Goal: Task Accomplishment & Management: Complete application form

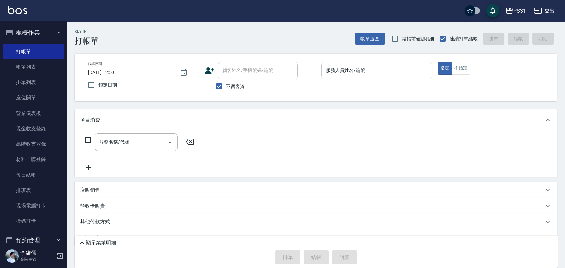
click at [386, 68] on input "服務人員姓名/編號" at bounding box center [376, 71] width 105 height 12
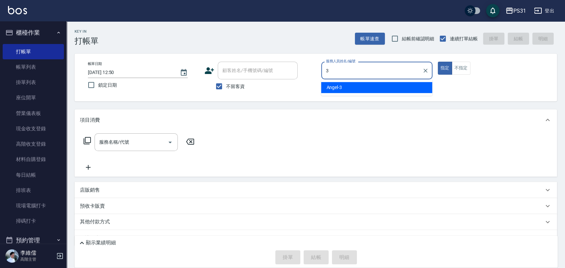
type input "Angel-3"
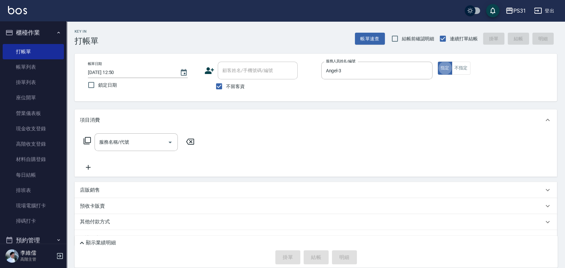
type button "true"
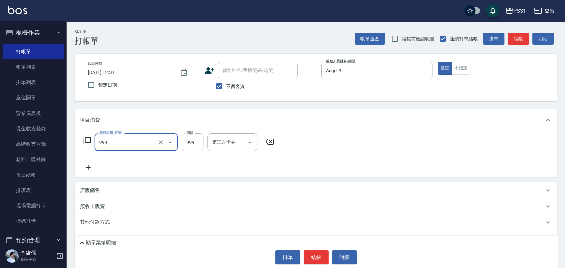
type input "精油套餐999(999)"
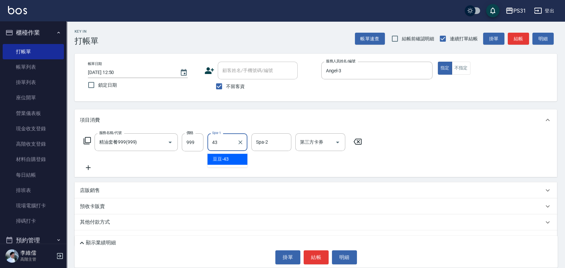
type input "豆豆-43"
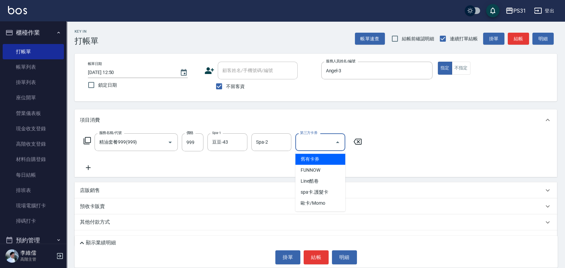
type input "舊有卡券"
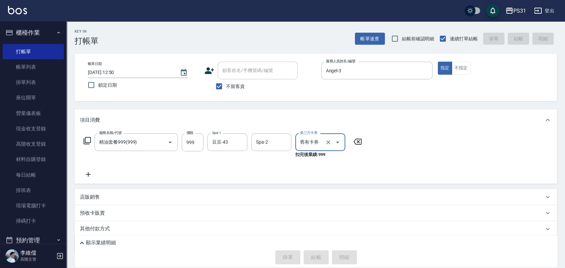
type input "[DATE] 13:38"
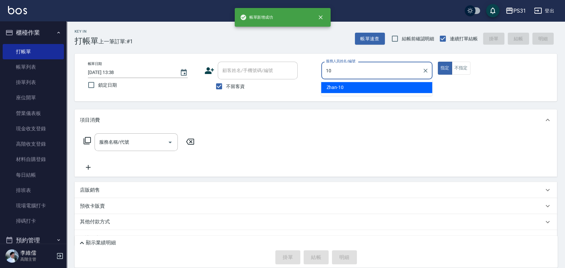
type input "Zhan-10"
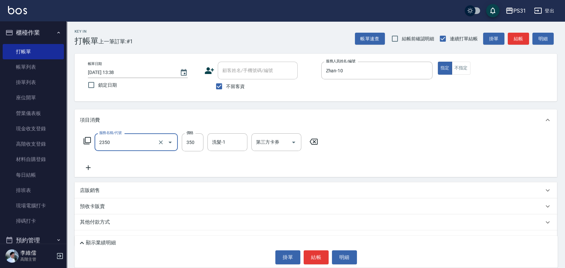
type input "洗剪350(2350)"
type input "370"
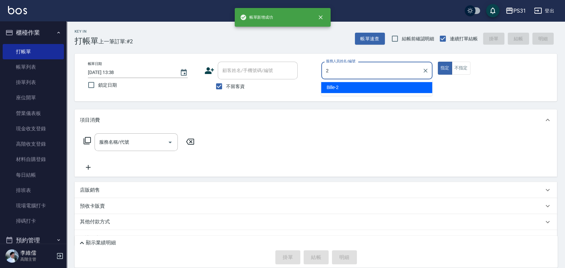
type input "Bille-2"
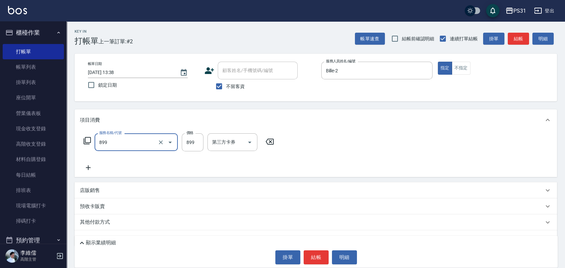
type input "899洗剪套餐(899)"
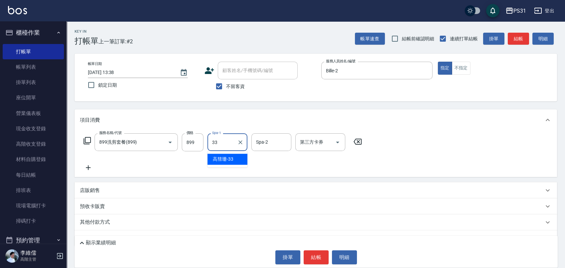
type input "[PERSON_NAME]-33"
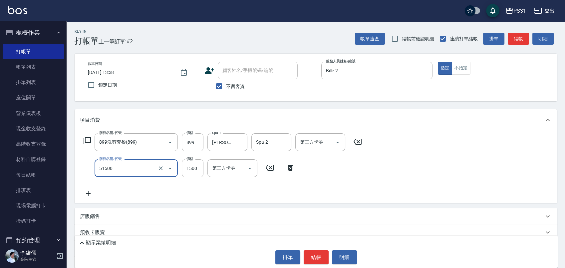
type input "鉑金護髮(51500)"
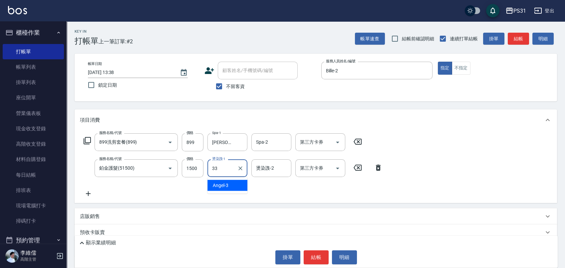
type input "[PERSON_NAME]-33"
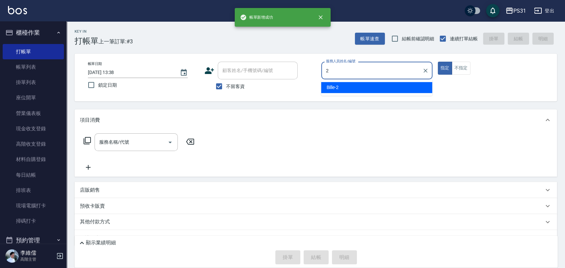
type input "Bille-2"
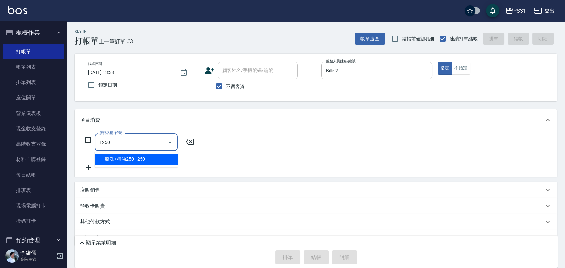
type input "一般洗+精油250(1250)"
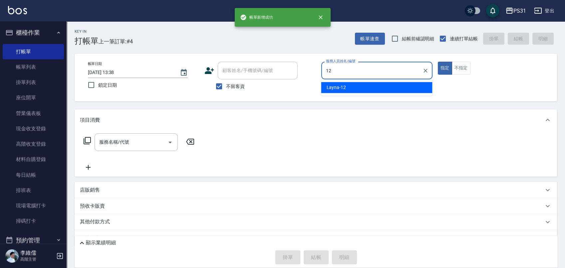
type input "Layna-12"
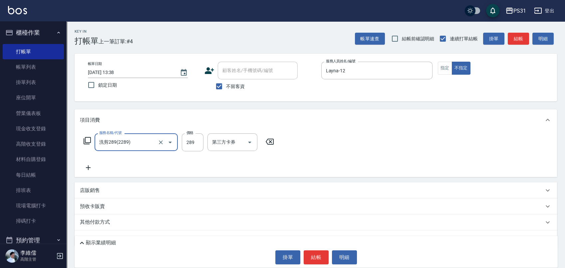
type input "洗剪289(2289)"
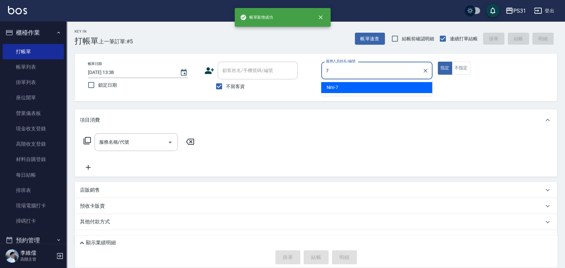
type input "Nini-7"
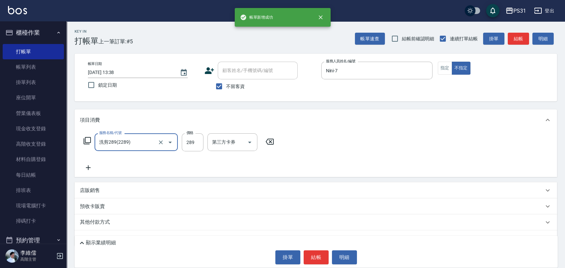
type input "洗剪289(2289)"
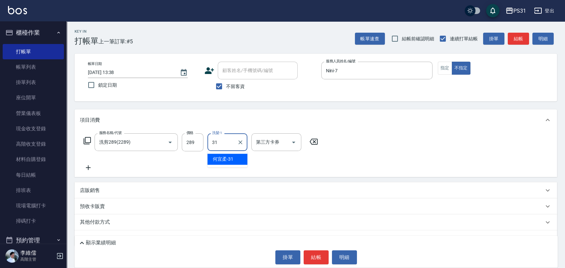
type input "何宜柔-31"
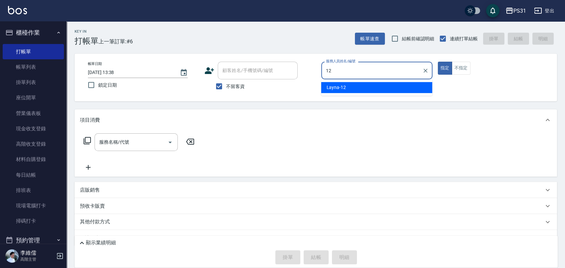
type input "Layna-12"
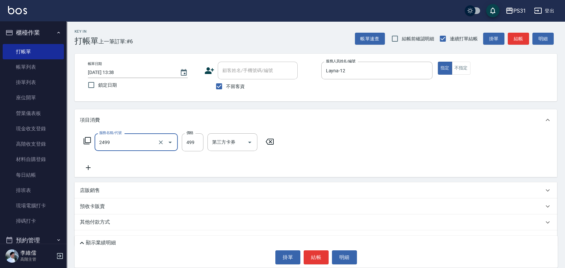
type input "499洗剪套餐(2499)"
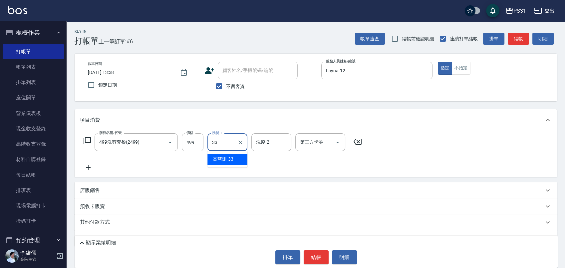
type input "[PERSON_NAME]-33"
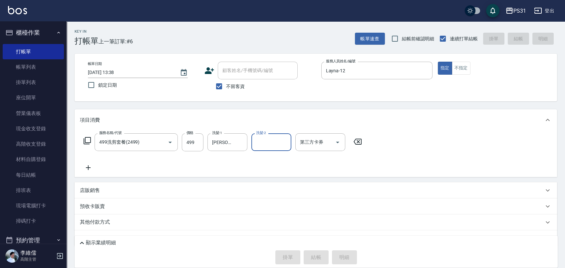
type input "[DATE] 13:40"
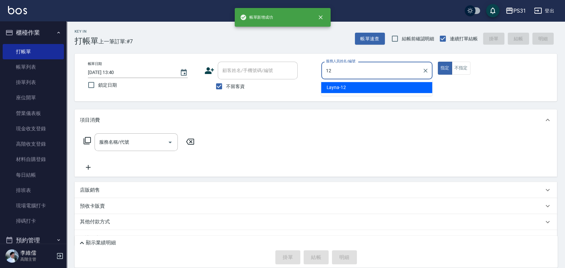
type input "Layna-12"
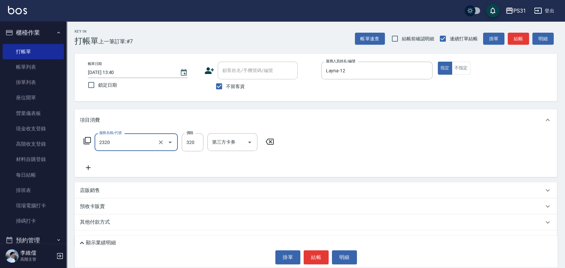
type input "洗剪320(2320)"
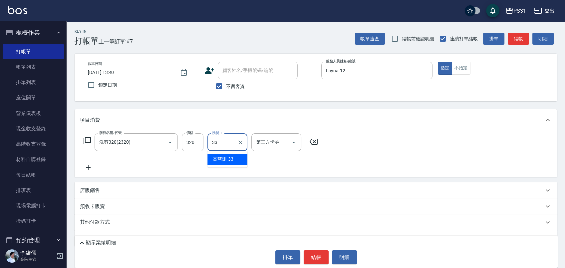
type input "[PERSON_NAME]-33"
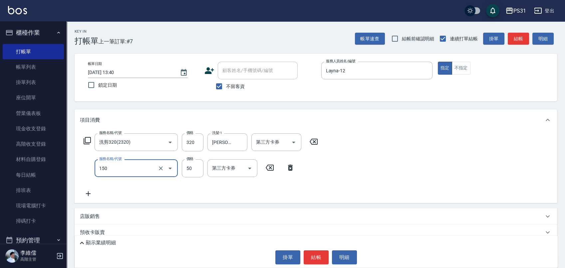
type input "精油(150)"
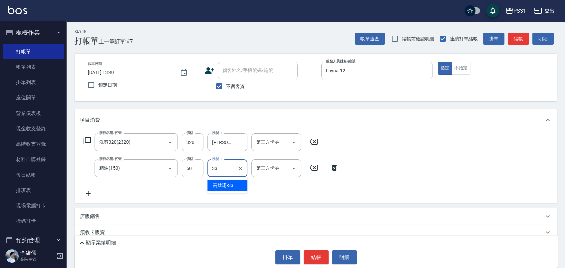
type input "[PERSON_NAME]-33"
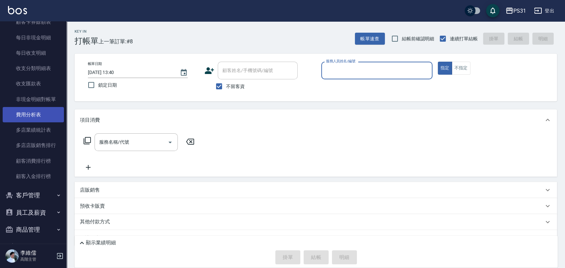
scroll to position [767, 0]
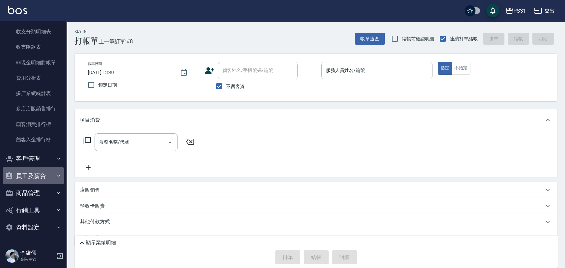
click at [36, 177] on button "員工及薪資" at bounding box center [33, 175] width 61 height 17
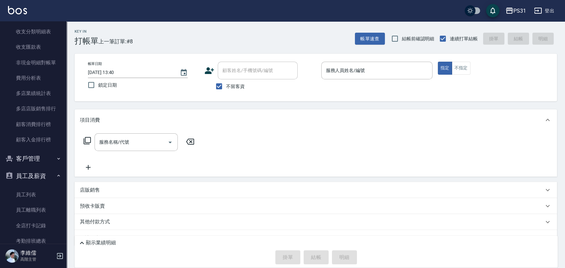
drag, startPoint x: 567, startPoint y: 25, endPoint x: 315, endPoint y: 92, distance: 261.1
click at [302, 97] on div "帳單日期 [DATE] 13:40 鎖定日期 顧客姓名/手機號碼/編號 顧客姓名/手機號碼/編號 不留客資 服務人員姓名/編號 服務人員姓名/編號 指定 不指定" at bounding box center [316, 78] width 482 height 48
click at [336, 79] on div "服務人員姓名/編號 服務人員姓名/編號" at bounding box center [376, 74] width 111 height 25
click at [336, 79] on div "服務人員姓名/編號" at bounding box center [376, 71] width 111 height 18
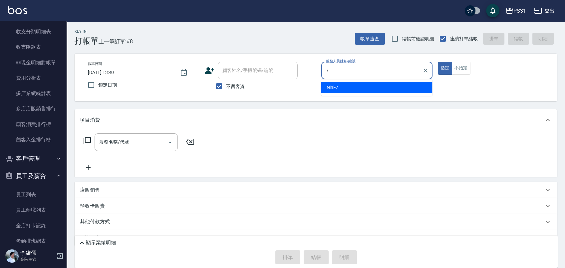
type input "Nini-7"
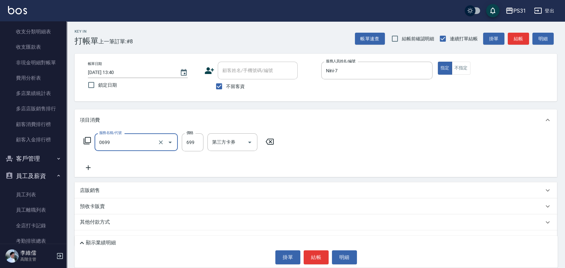
type input "精油699(0699)"
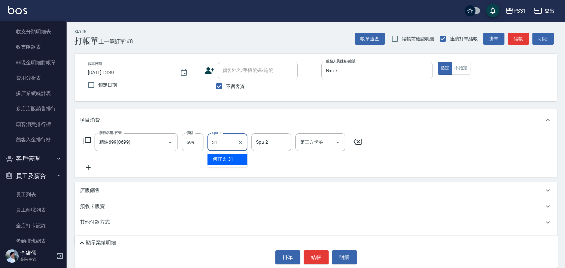
type input "何宜柔-31"
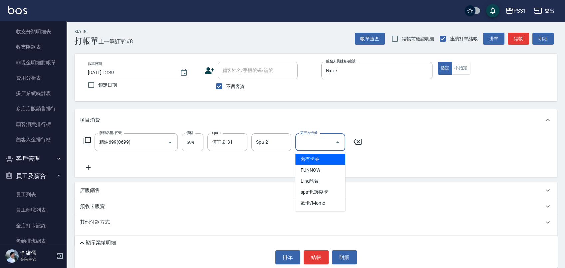
type input "舊有卡券"
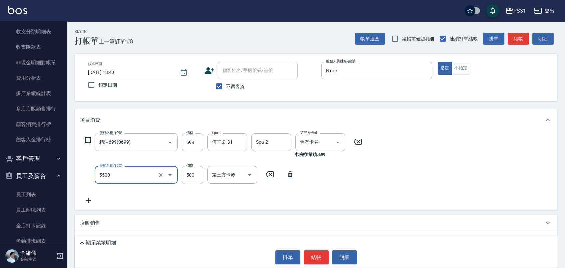
type input "天天護髮(5500)"
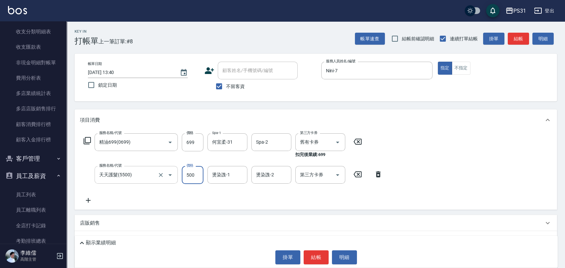
click at [138, 178] on input "天天護髮(5500)" at bounding box center [127, 175] width 59 height 12
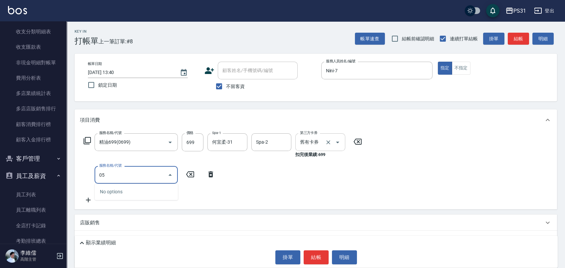
type input "0"
type input "肩頸500(1500)"
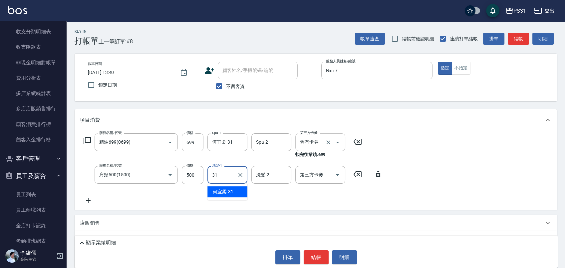
type input "何宜柔-31"
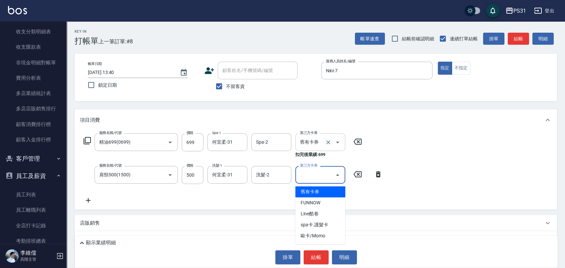
type input "舊有卡券"
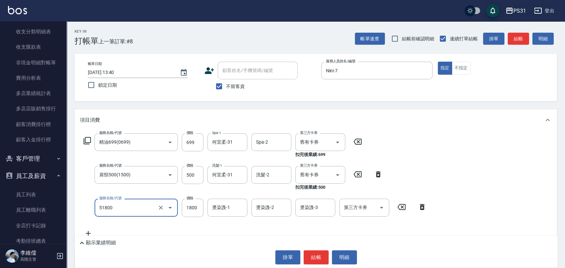
type input "鏡面護髮(51800)"
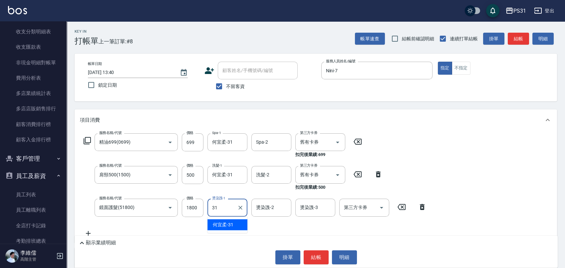
type input "何宜柔-31"
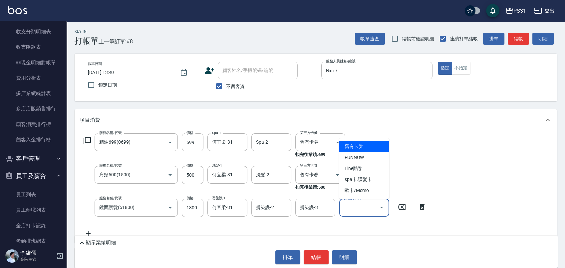
type input "舊有卡券"
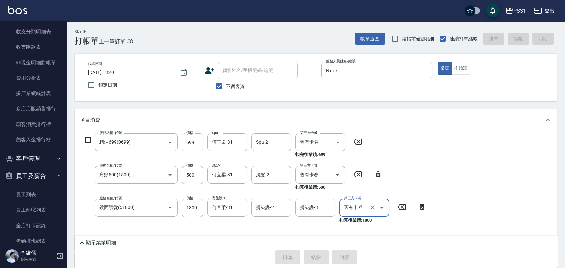
type input "[DATE] 13:56"
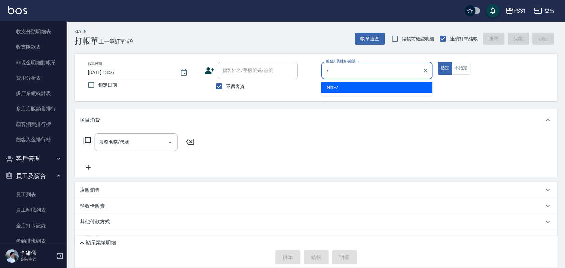
type input "Nini-7"
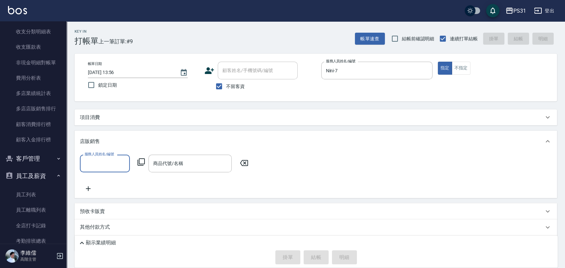
scroll to position [0, 0]
type input "Nini-7"
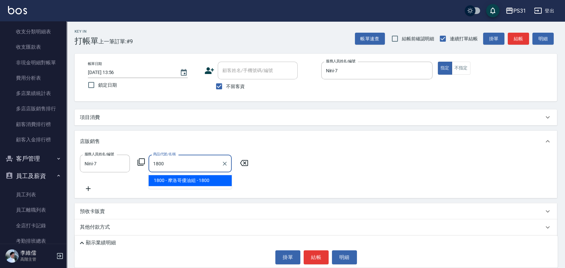
type input "摩洛哥優油組"
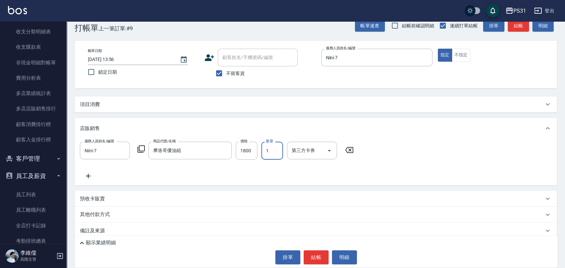
scroll to position [20, 0]
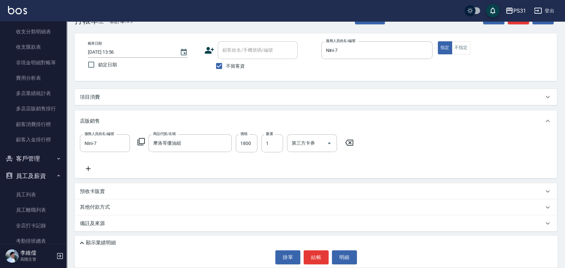
click at [92, 205] on p "其他付款方式" at bounding box center [96, 206] width 33 height 7
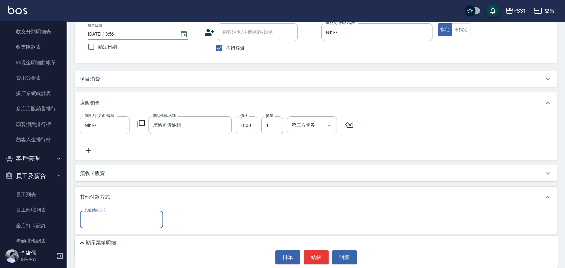
scroll to position [59, 0]
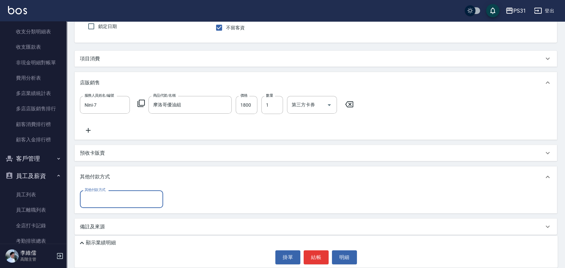
click at [102, 198] on input "其他付款方式" at bounding box center [121, 199] width 77 height 12
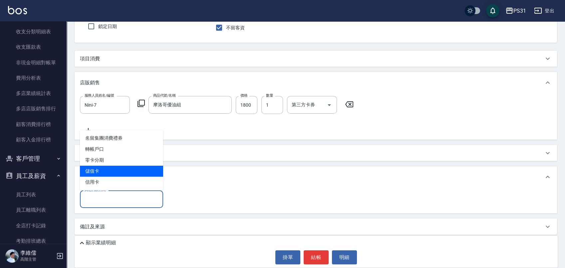
click at [101, 167] on span "儲值卡" at bounding box center [121, 170] width 83 height 11
type input "儲值卡"
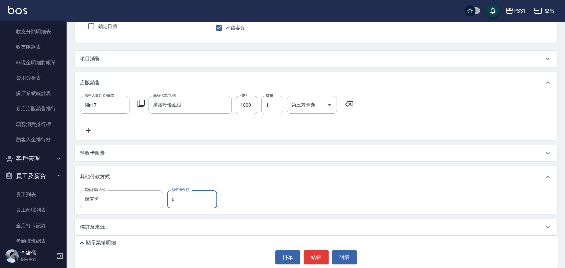
click at [193, 202] on input "0" at bounding box center [192, 199] width 50 height 18
type input "573"
click at [360, 164] on div "項目消費 服務名稱/代號 服務名稱/代號 店販銷售 服務人員姓名/編號 Nini-7 服務人員姓名/編號 商品代號/名稱 摩洛哥優油組 商品代號/名稱 價格 …" at bounding box center [316, 143] width 482 height 184
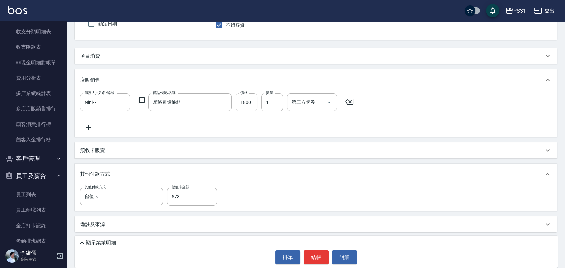
scroll to position [62, 0]
type input "[DATE] 13:57"
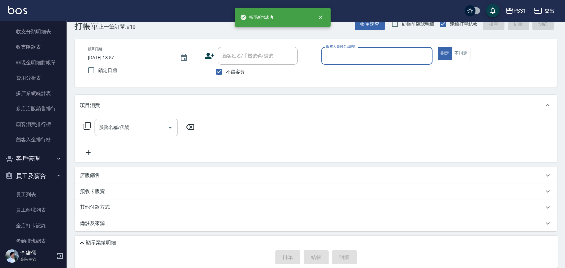
scroll to position [15, 0]
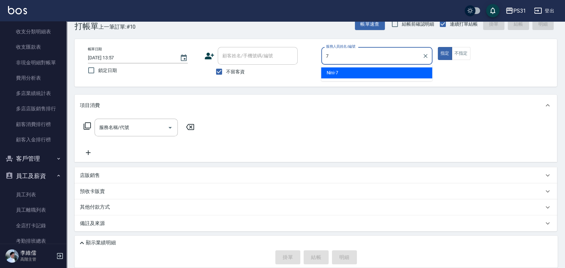
type input "Nini-7"
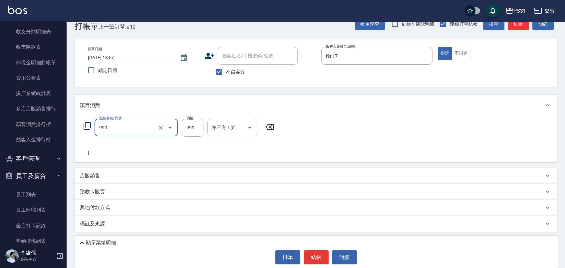
type input "精油套餐999(999)"
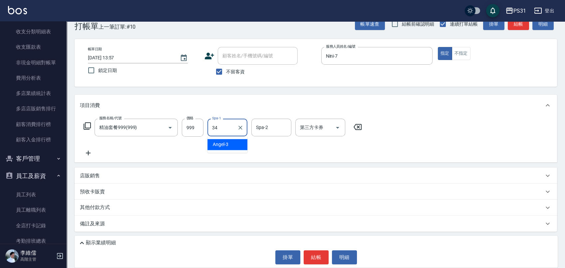
type input "[PERSON_NAME]-34"
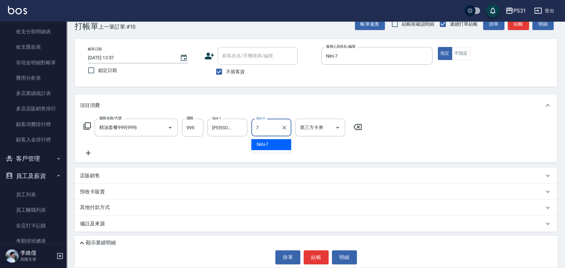
type input "Nini-7"
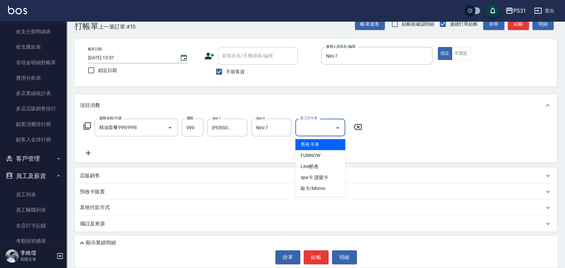
type input "舊有卡券"
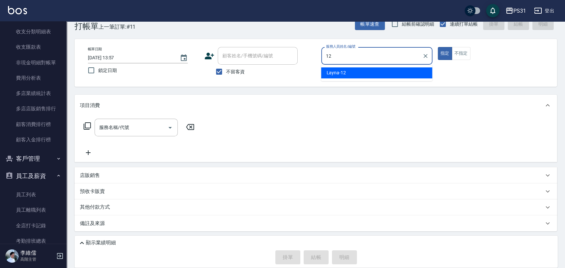
type input "Layna-12"
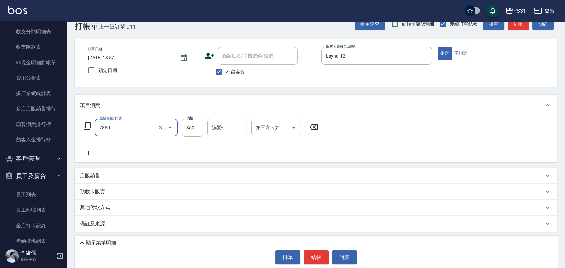
type input "洗剪350(2350)"
type input "370"
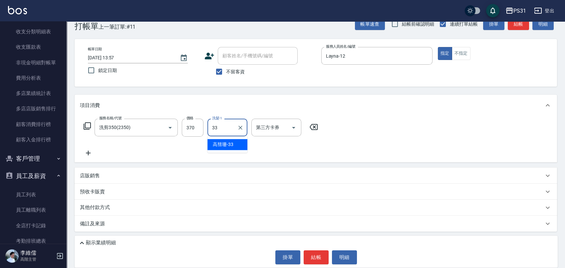
type input "[PERSON_NAME]-33"
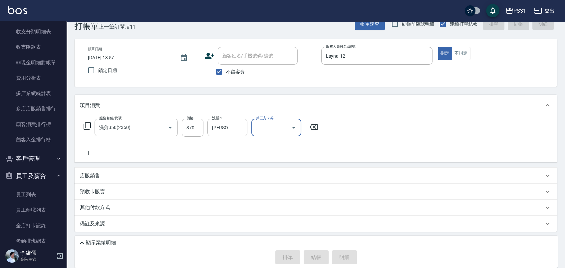
type input "[DATE] 13:58"
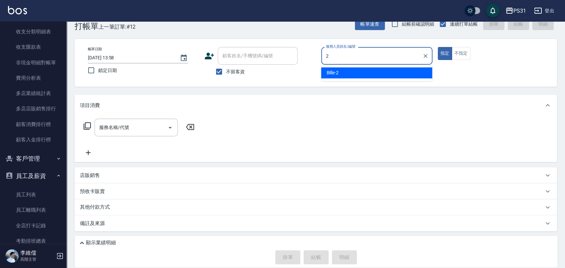
type input "Bille-2"
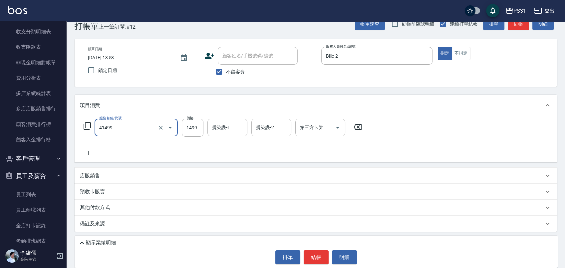
type input "染髮(41499)"
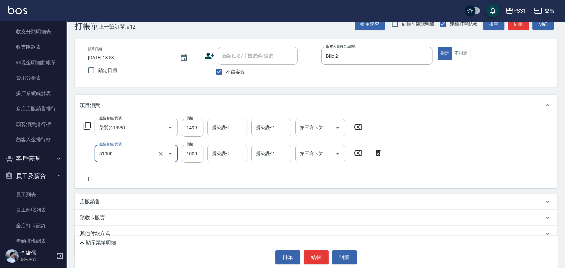
type input "酵素/紅鑽/焦糖/單噴精華液(51000)"
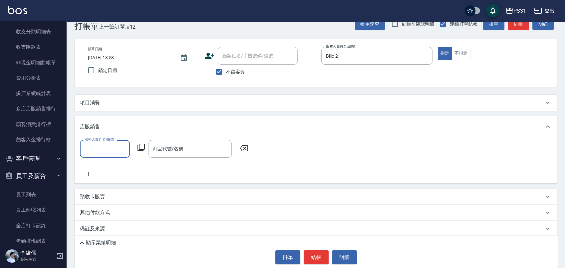
scroll to position [0, 0]
type input "Bille-2"
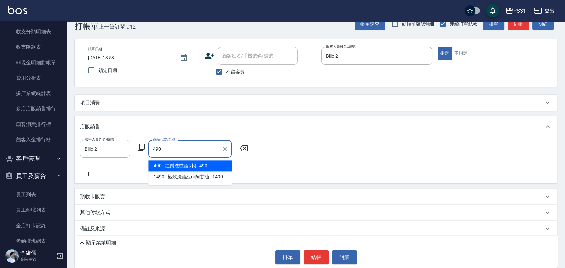
type input "红鑽洗或護(小)"
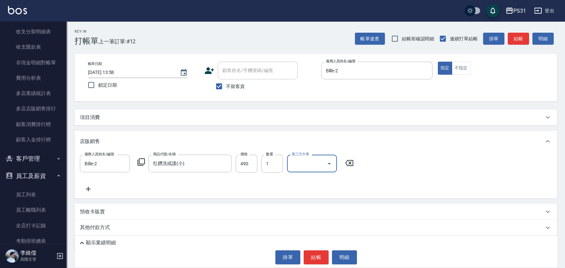
scroll to position [20, 0]
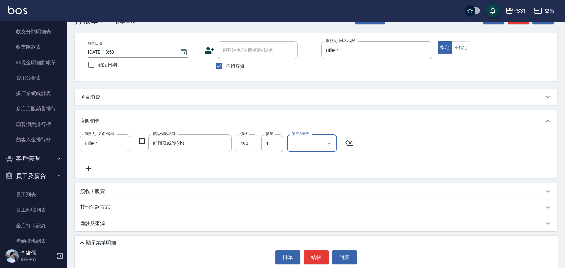
click at [85, 99] on p "項目消費" at bounding box center [90, 97] width 20 height 7
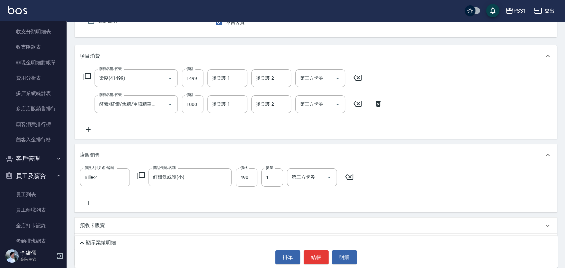
scroll to position [98, 0]
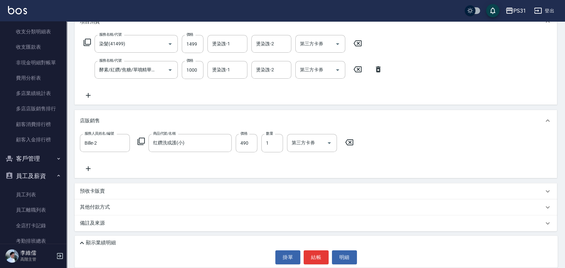
click at [81, 240] on icon at bounding box center [82, 243] width 8 height 8
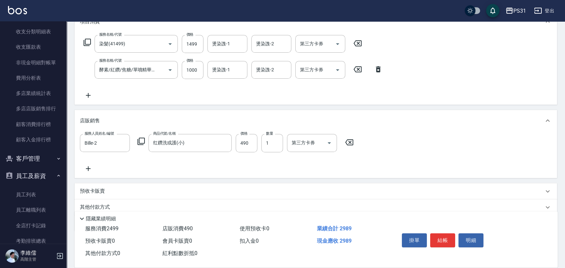
scroll to position [0, 0]
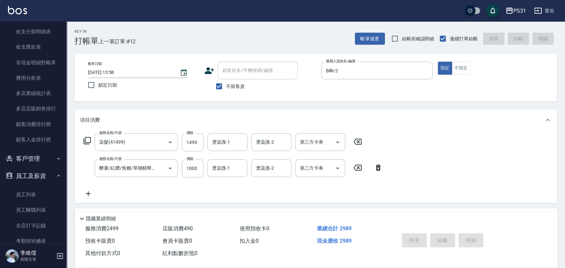
type input "[DATE] 14:01"
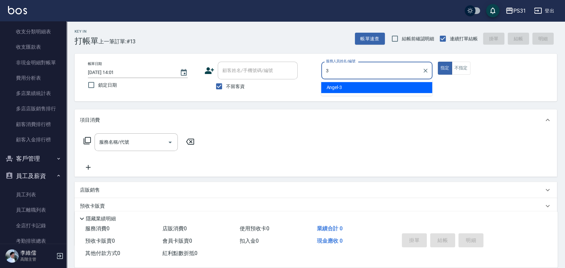
type input "Angel-3"
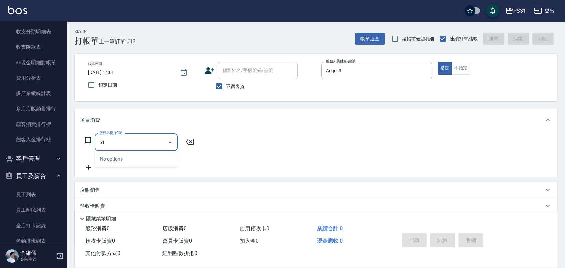
type input "5"
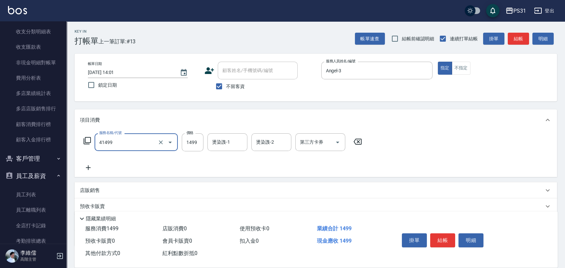
type input "染髮(41499)"
type input "1500"
type input "豆豆-43"
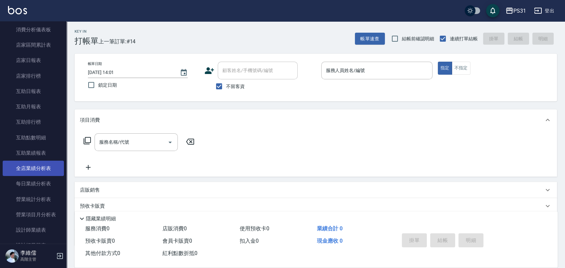
scroll to position [333, 0]
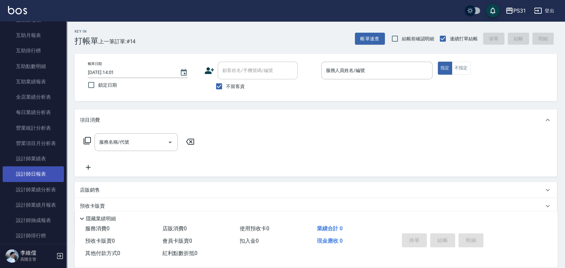
click at [34, 175] on link "設計師日報表" at bounding box center [33, 173] width 61 height 15
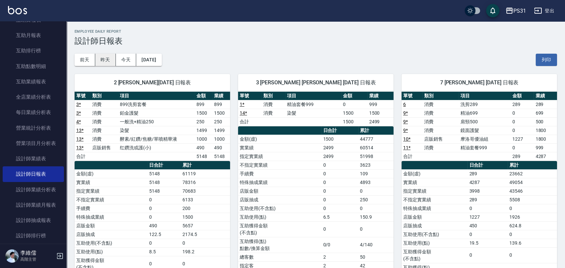
click at [101, 58] on button "昨天" at bounding box center [105, 60] width 21 height 12
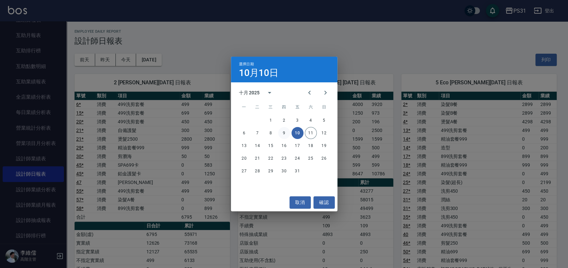
click at [280, 132] on button "9" at bounding box center [284, 133] width 12 height 12
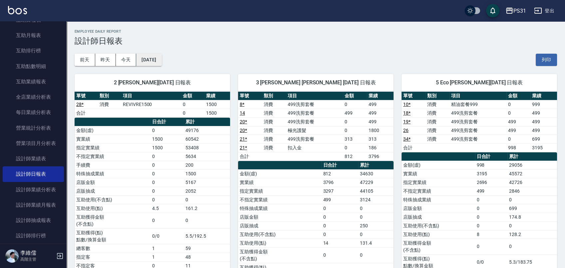
click at [151, 57] on button "[DATE]" at bounding box center [148, 60] width 25 height 12
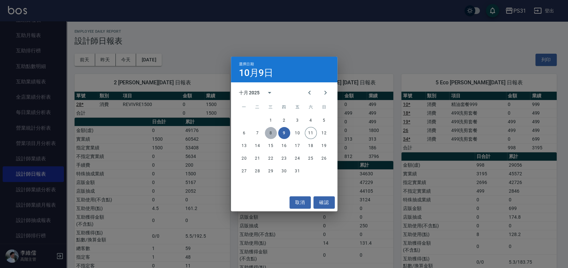
click at [269, 130] on button "8" at bounding box center [271, 133] width 12 height 12
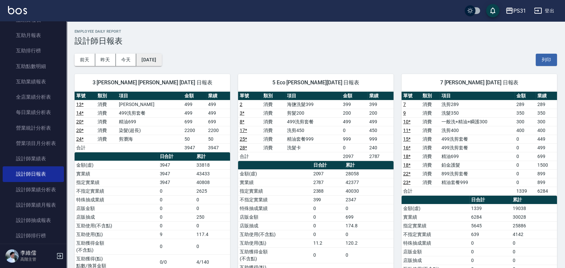
click at [140, 57] on button "[DATE]" at bounding box center [148, 60] width 25 height 12
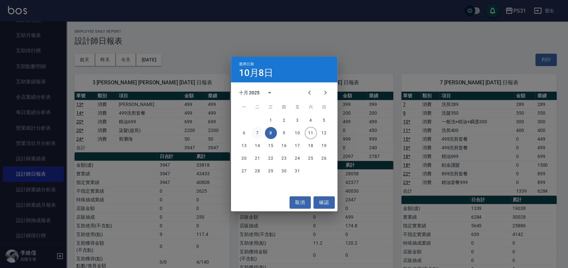
click at [254, 132] on button "7" at bounding box center [258, 133] width 12 height 12
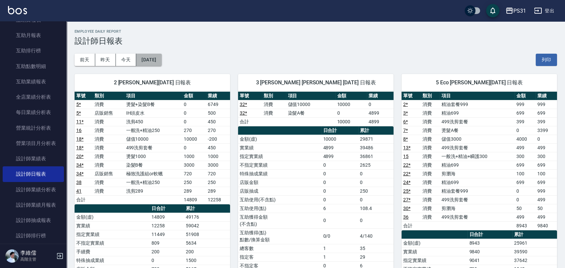
click at [151, 59] on button "[DATE]" at bounding box center [148, 60] width 25 height 12
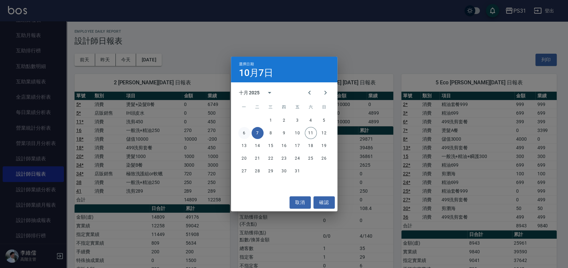
click at [245, 134] on button "6" at bounding box center [244, 133] width 12 height 12
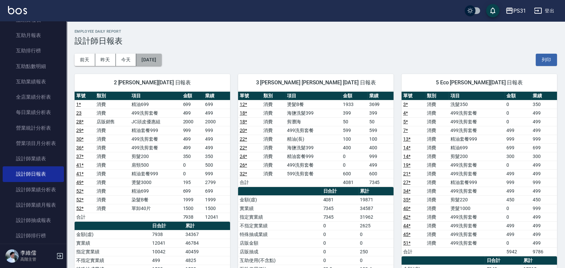
click at [161, 61] on button "[DATE]" at bounding box center [148, 60] width 25 height 12
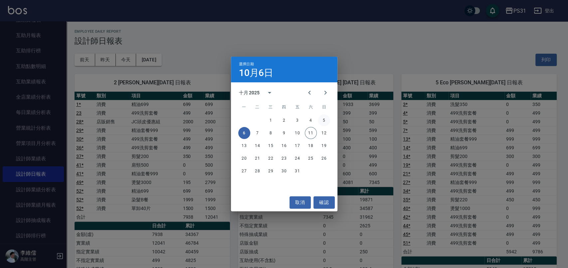
click at [324, 118] on button "5" at bounding box center [324, 120] width 12 height 12
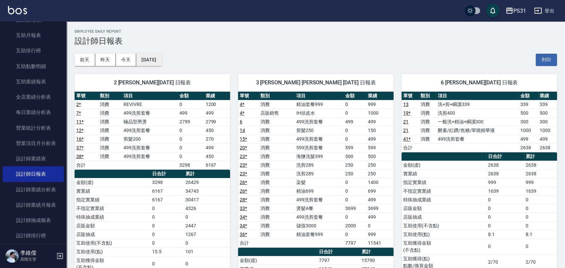
click at [159, 58] on button "[DATE]" at bounding box center [148, 60] width 25 height 12
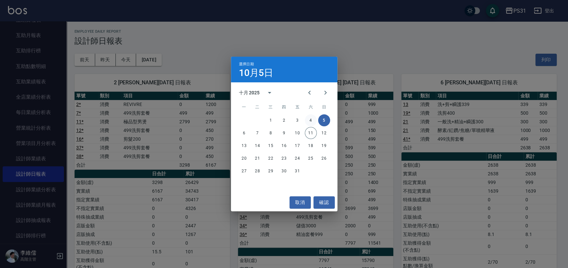
click at [310, 118] on button "4" at bounding box center [311, 120] width 12 height 12
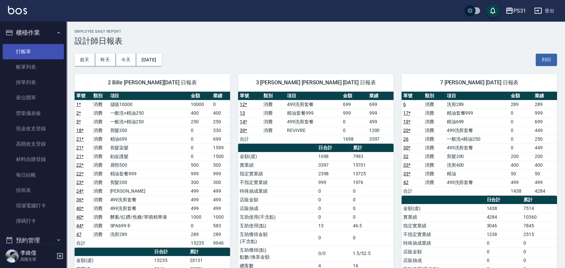
click at [37, 45] on link "打帳單" at bounding box center [33, 51] width 61 height 15
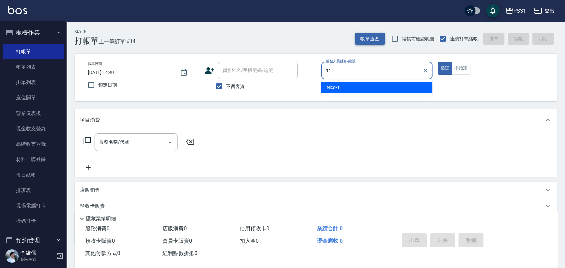
type input "Nico-11"
type button "true"
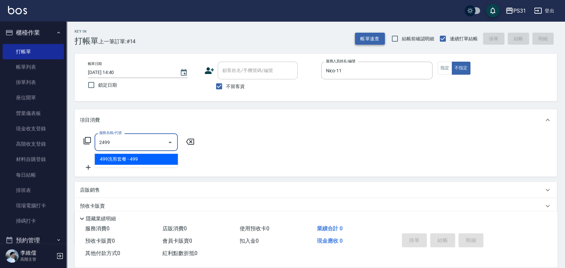
type input "499洗剪套餐(2499)"
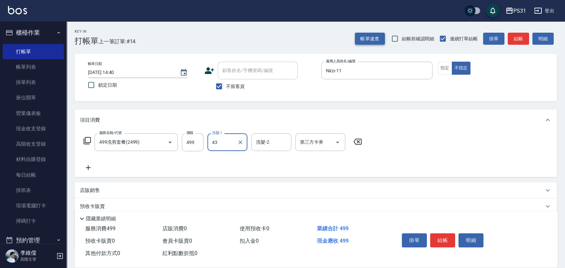
type input "豆豆-43"
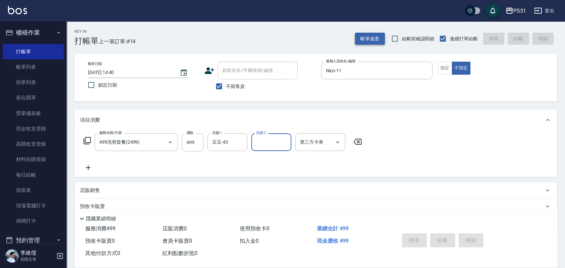
type input "[DATE] 14:41"
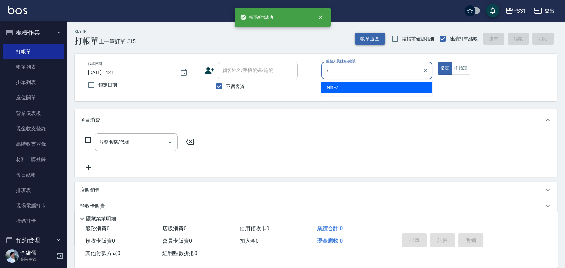
type input "Nini-7"
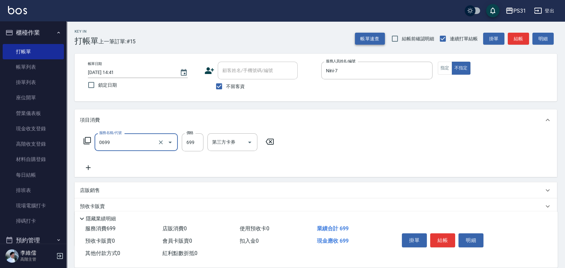
type input "精油699(0699)"
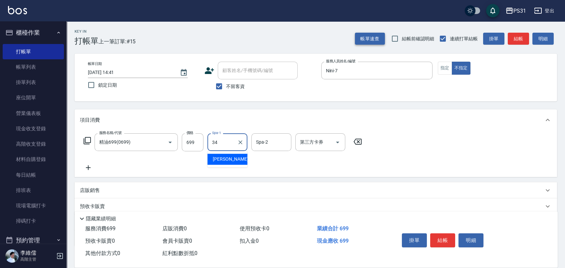
type input "[PERSON_NAME]-34"
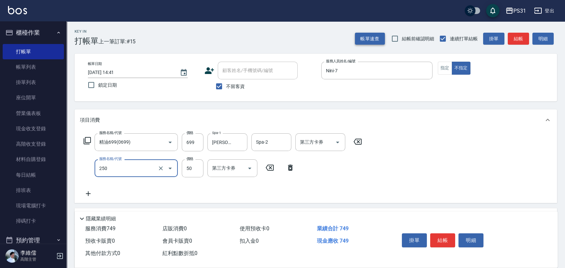
type input "剪瀏海(250)"
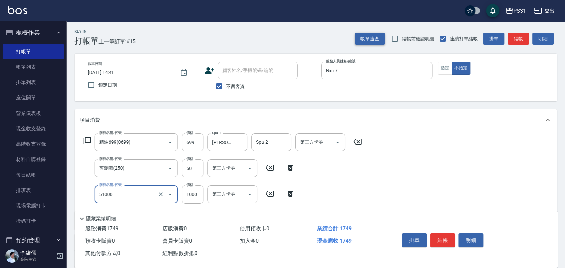
type input "酵素/紅鑽/焦糖/單噴精華液(51000)"
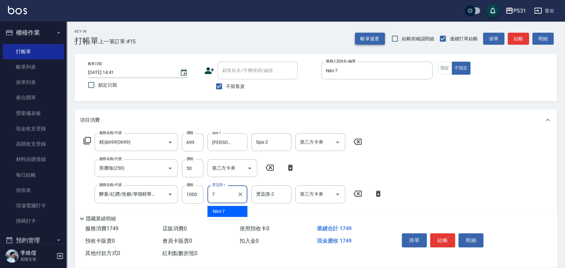
type input "Nini-7"
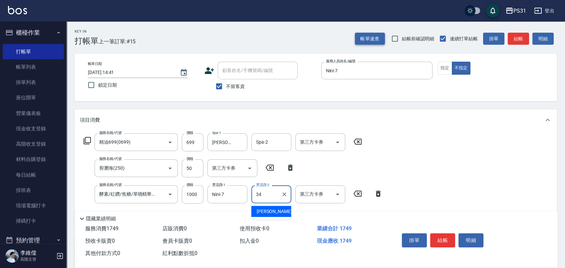
type input "[PERSON_NAME]-34"
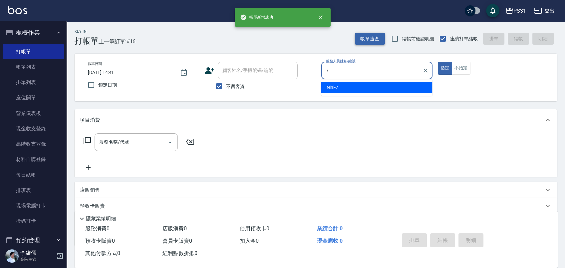
type input "Nini-7"
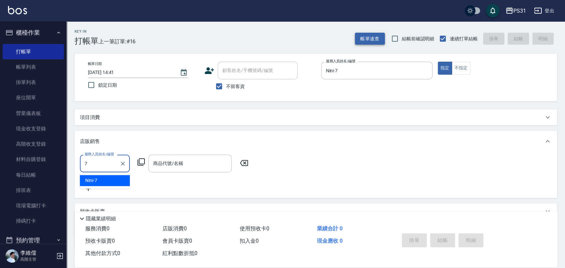
type input "Nini-7"
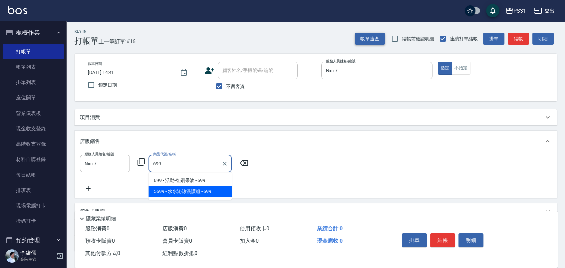
type input "[PERSON_NAME]涼洗護組"
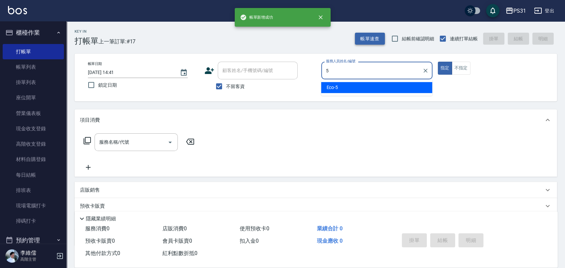
type input "Eco-5"
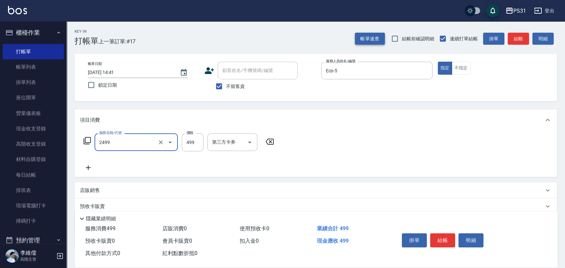
type input "499洗剪套餐(2499)"
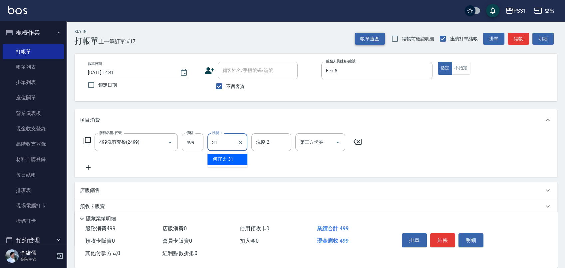
type input "何宜柔-31"
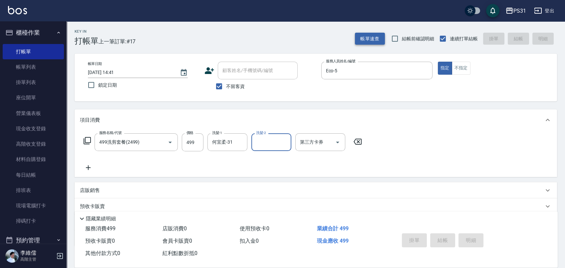
type input "[DATE] 14:42"
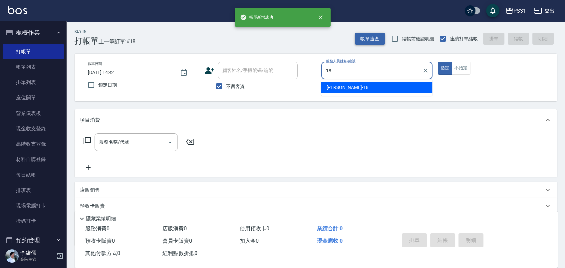
type input "[PERSON_NAME]-18"
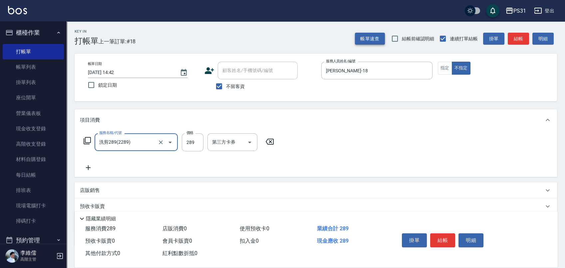
type input "洗剪289(2289)"
type input "339"
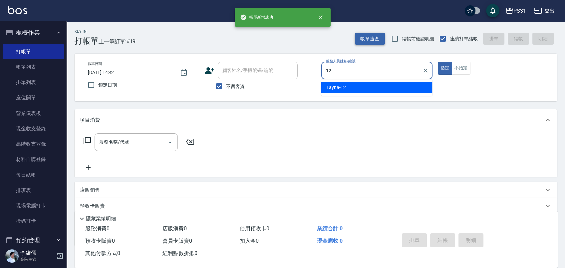
type input "Layna-12"
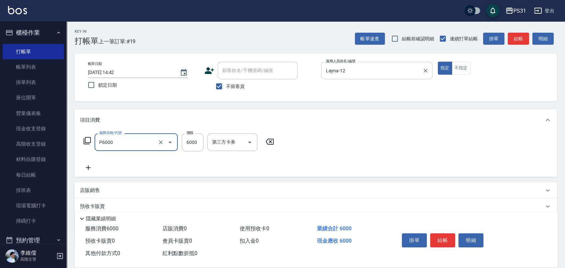
type input "儲值6000(P6000)"
type input "5000"
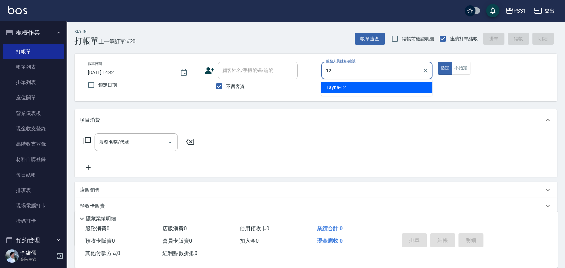
type input "Layna-12"
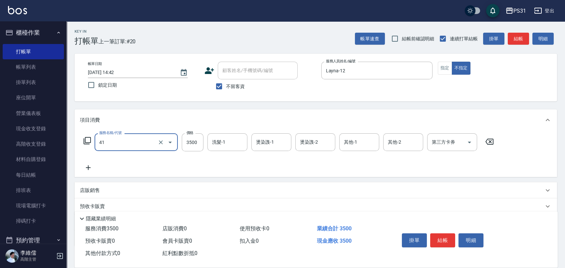
type input "染髮A餐(41)"
type input "3000"
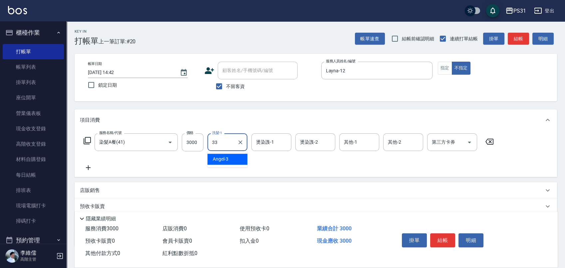
type input "[PERSON_NAME]-33"
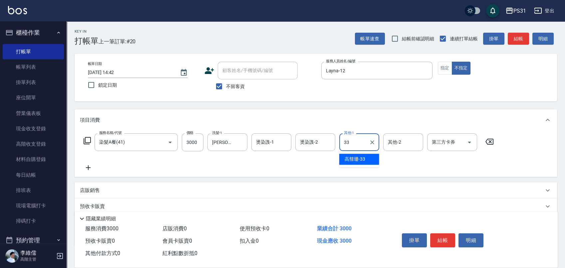
type input "[PERSON_NAME]-33"
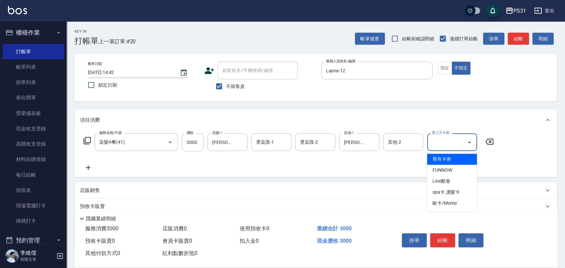
type input "舊有卡券"
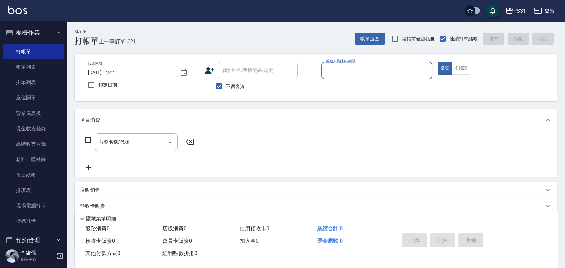
click at [354, 71] on div "服務人員姓名/編號 服務人員姓名/編號" at bounding box center [376, 71] width 111 height 18
type input "Eco-5"
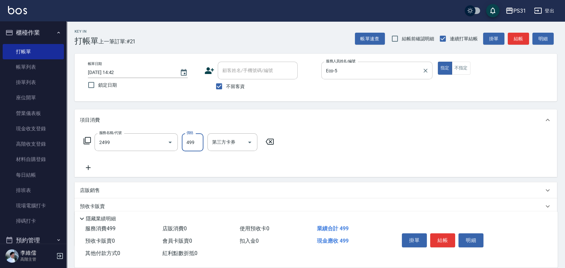
type input "499洗剪套餐(2499)"
type input "699"
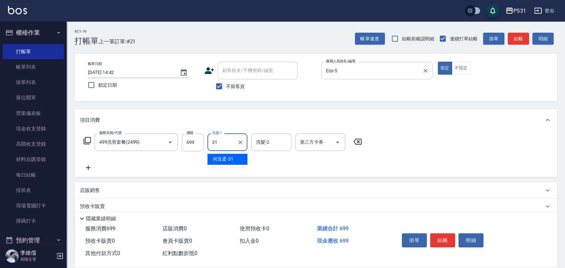
type input "何宜柔-31"
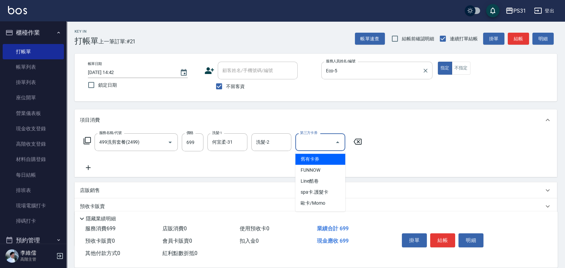
type input "舊有卡券"
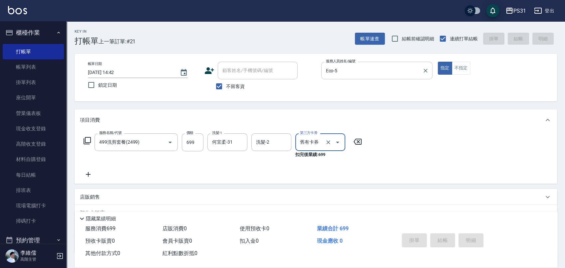
type input "[DATE] 14:52"
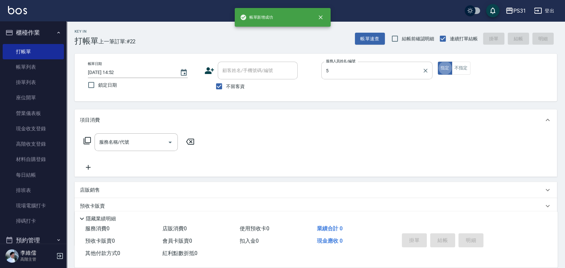
type input "Eco-5"
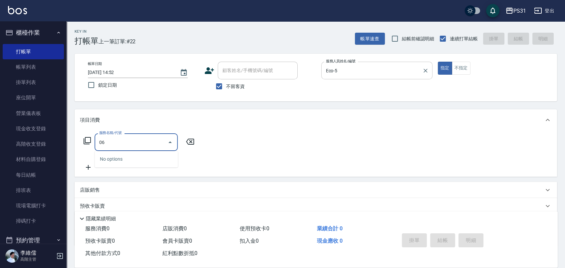
type input "0"
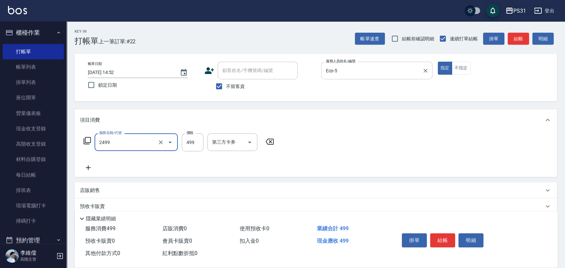
type input "499洗剪套餐(2499)"
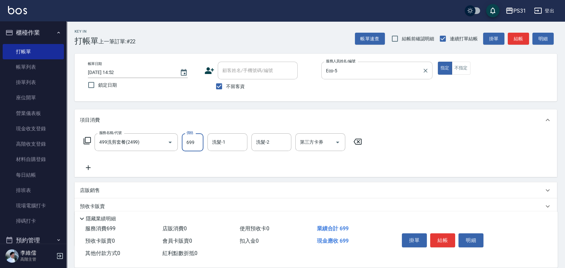
type input "699"
type input "何宜柔-31"
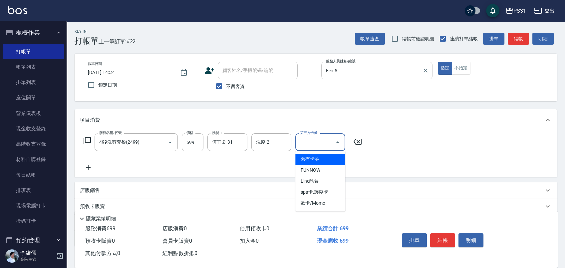
type input "舊有卡券"
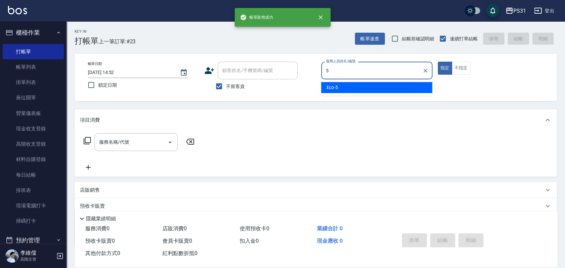
type input "Eco-5"
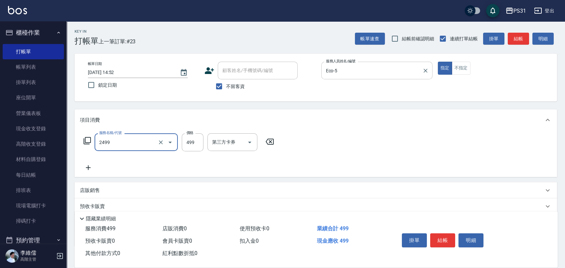
type input "499洗剪套餐(2499)"
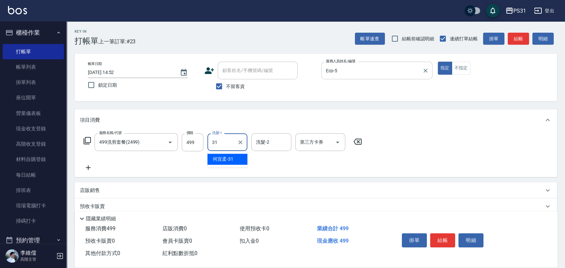
type input "何宜柔-31"
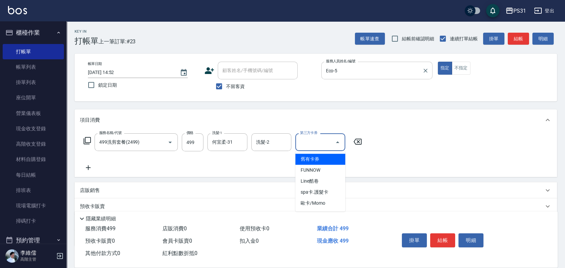
type input "舊有卡券"
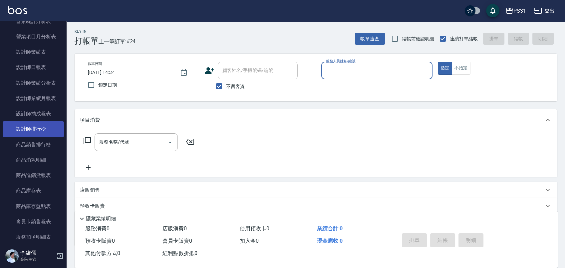
scroll to position [444, 0]
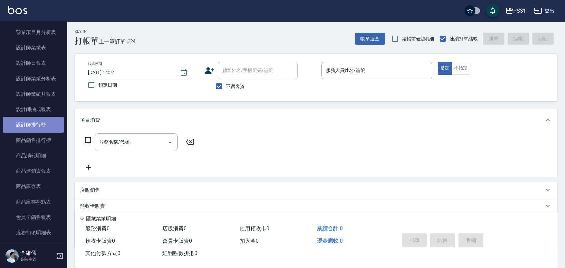
click at [38, 128] on link "設計師排行榜" at bounding box center [33, 124] width 61 height 15
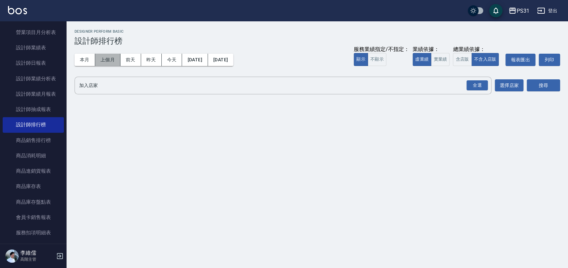
click at [107, 61] on button "上個月" at bounding box center [107, 60] width 25 height 12
click at [470, 88] on div "全選" at bounding box center [477, 85] width 21 height 10
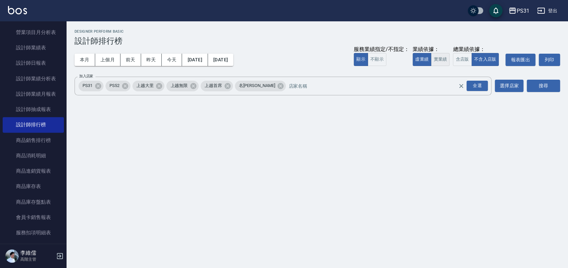
click at [443, 58] on button "實業績" at bounding box center [440, 59] width 19 height 13
drag, startPoint x: 551, startPoint y: 90, endPoint x: 542, endPoint y: 87, distance: 9.9
click at [550, 90] on button "搜尋" at bounding box center [543, 86] width 33 height 12
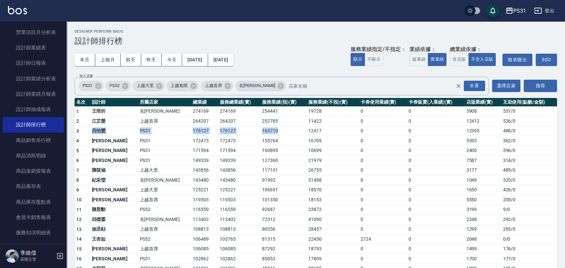
drag, startPoint x: 86, startPoint y: 131, endPoint x: 248, endPoint y: 133, distance: 161.4
click at [248, 133] on tr "3 [PERSON_NAME]PS31 176127 176127 163710 12417 0 0 12395 486 / 0" at bounding box center [316, 131] width 482 height 10
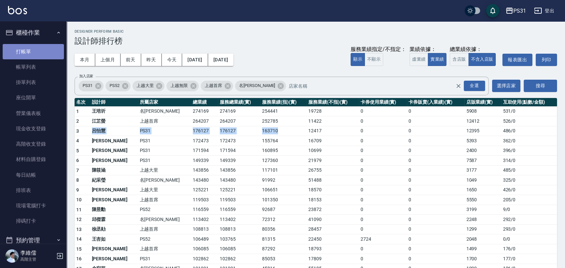
click at [36, 49] on link "打帳單" at bounding box center [33, 51] width 61 height 15
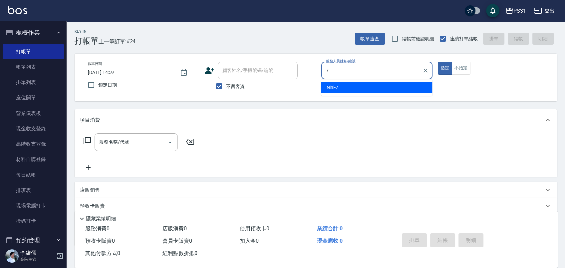
type input "Nini-7"
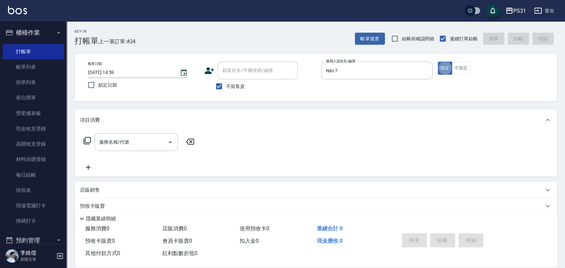
type button "true"
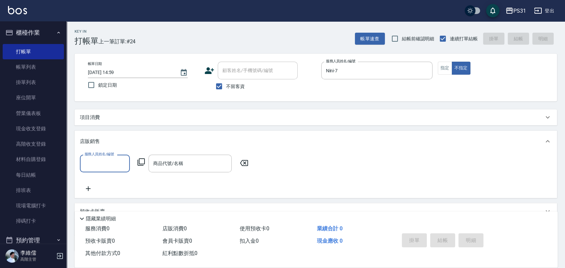
type input "5"
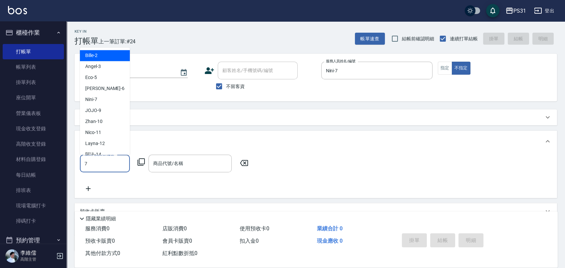
type input "Nini-7"
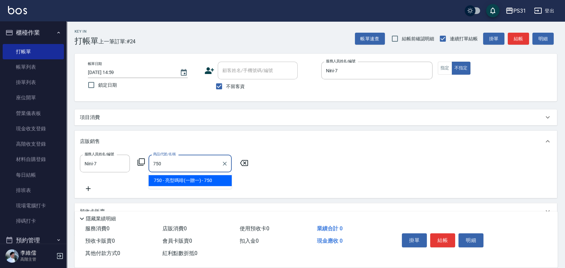
type input "亮型嗎啡(一贈一)"
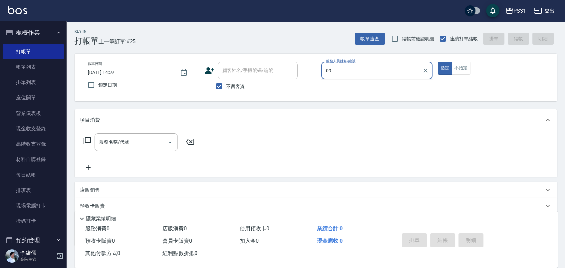
type input "09"
click at [358, 72] on div "服務人員姓名/編號 服務人員姓名/編號" at bounding box center [376, 71] width 111 height 18
type input "Layna-12"
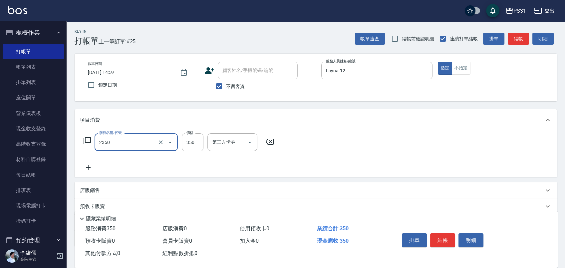
type input "洗剪350(2350)"
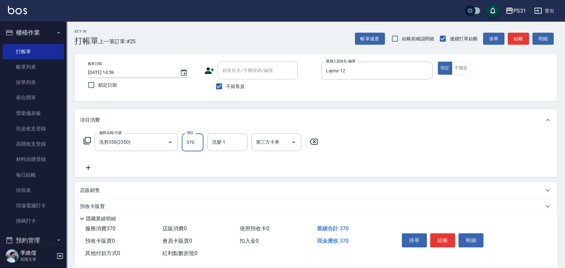
type input "370"
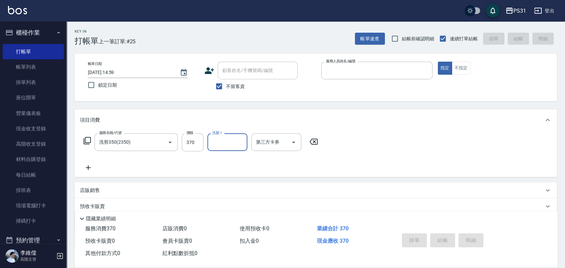
type input "2"
type input "[DATE] 15:04"
type input "Bille-2"
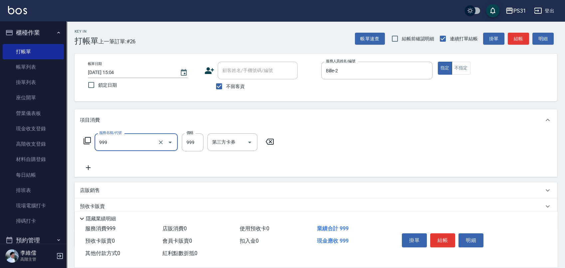
type input "精油套餐999(999)"
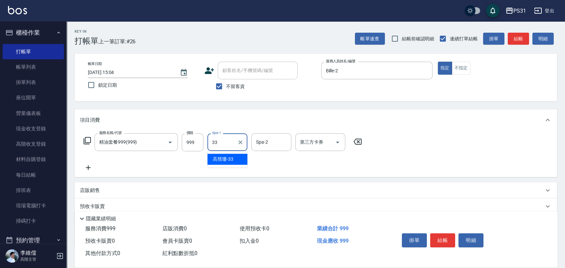
type input "[PERSON_NAME]-33"
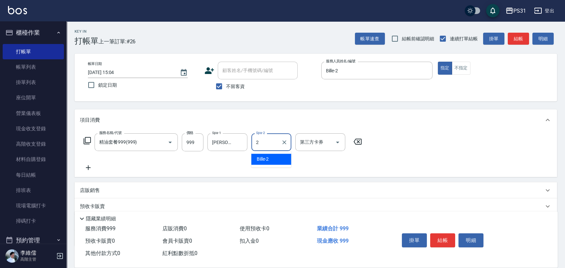
type input "Bille-2"
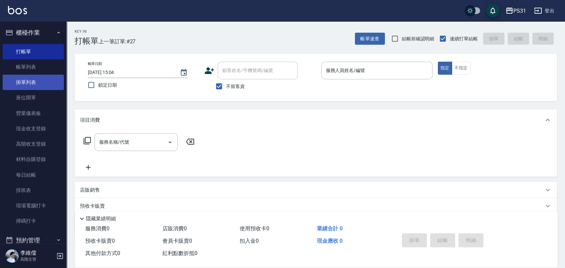
click at [36, 80] on link "掛單列表" at bounding box center [33, 82] width 61 height 15
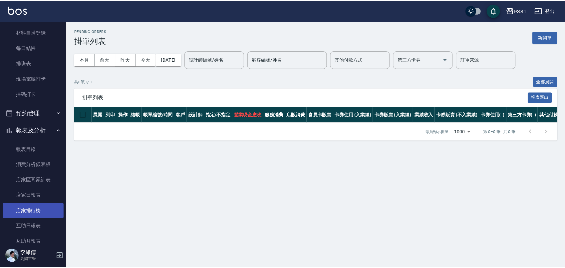
scroll to position [185, 0]
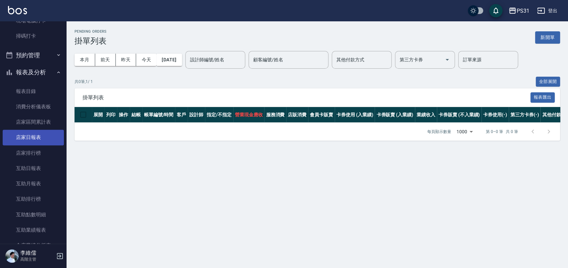
click at [40, 137] on link "店家日報表" at bounding box center [33, 136] width 61 height 15
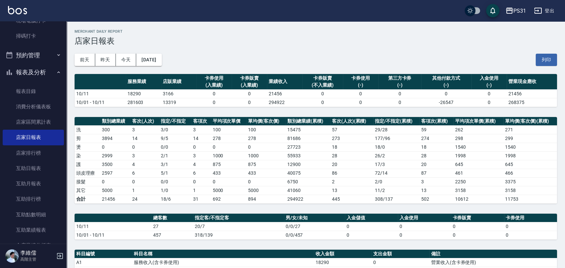
click at [385, 161] on td "17 / 3" at bounding box center [396, 164] width 46 height 9
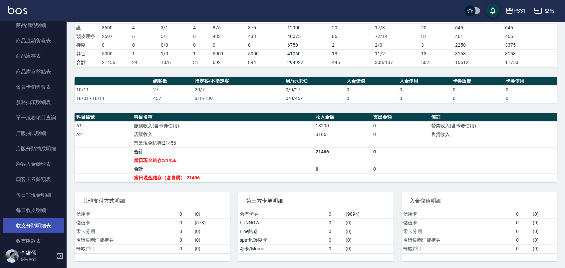
scroll to position [666, 0]
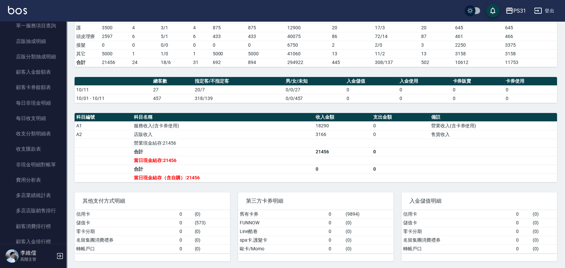
click at [331, 87] on td "0/0/27" at bounding box center [314, 89] width 61 height 9
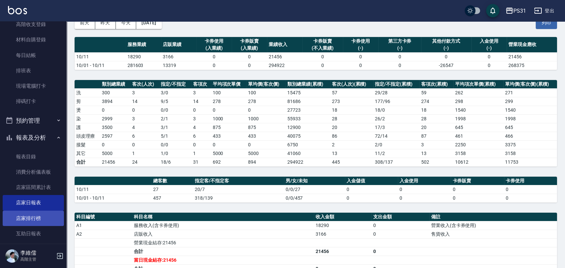
scroll to position [156, 0]
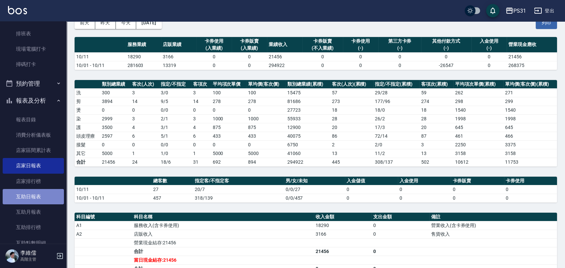
click at [45, 197] on link "互助日報表" at bounding box center [33, 196] width 61 height 15
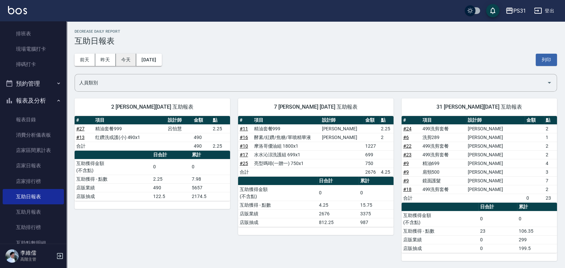
click at [127, 58] on button "今天" at bounding box center [126, 60] width 21 height 12
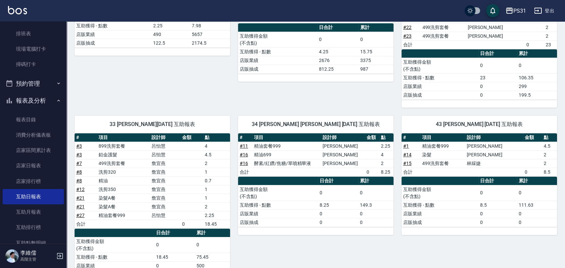
scroll to position [179, 0]
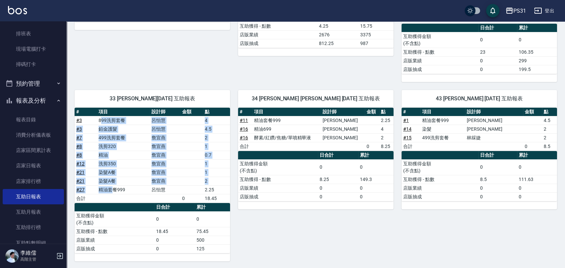
drag, startPoint x: 101, startPoint y: 117, endPoint x: 124, endPoint y: 181, distance: 67.7
click at [115, 188] on tbody "# 3 899洗剪套餐 [PERSON_NAME] 4 # 3 鉑金護髮 [PERSON_NAME] 4.5 # 7 499洗剪套餐 [PERSON_NAME…" at bounding box center [152, 159] width 155 height 87
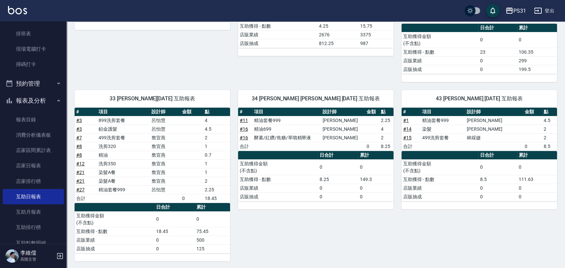
click at [226, 196] on td "18.45" at bounding box center [216, 198] width 27 height 9
drag, startPoint x: 142, startPoint y: 131, endPoint x: 147, endPoint y: 146, distance: 15.8
click at [147, 146] on tbody "# 3 899洗剪套餐 [PERSON_NAME] 4 # 3 鉑金護髮 [PERSON_NAME] 4.5 # 7 499洗剪套餐 [PERSON_NAME…" at bounding box center [152, 159] width 155 height 87
click at [145, 148] on td "洗剪320" at bounding box center [123, 146] width 53 height 9
drag, startPoint x: 116, startPoint y: 145, endPoint x: 124, endPoint y: 152, distance: 11.6
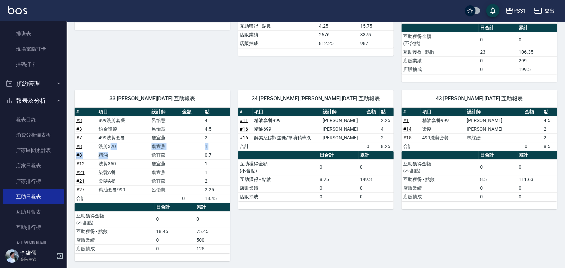
click at [124, 152] on tbody "# 3 899洗剪套餐 [PERSON_NAME] 4 # 3 鉑金護髮 [PERSON_NAME] 4.5 # 7 499洗剪套餐 [PERSON_NAME…" at bounding box center [152, 159] width 155 height 87
click at [137, 163] on td "洗剪350" at bounding box center [123, 163] width 53 height 9
click at [160, 154] on td "詹宜燕" at bounding box center [165, 154] width 31 height 9
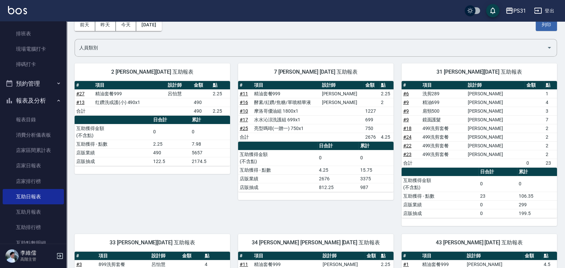
scroll to position [37, 0]
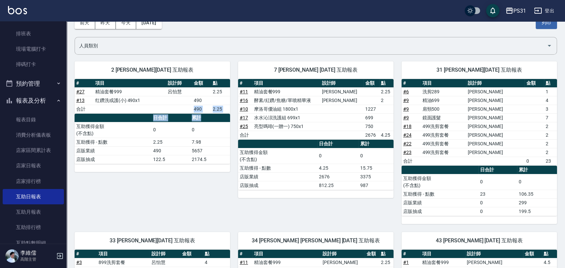
drag, startPoint x: 110, startPoint y: 108, endPoint x: 227, endPoint y: 120, distance: 117.4
click at [227, 120] on div "# 項目 設計師 金額 點 # 27 精油套餐999 [PERSON_NAME]2.25 # 13 红鑽洗或護(小) 490x1 490 合計 490 2.2…" at bounding box center [152, 121] width 155 height 85
click at [229, 131] on td "0" at bounding box center [210, 130] width 40 height 16
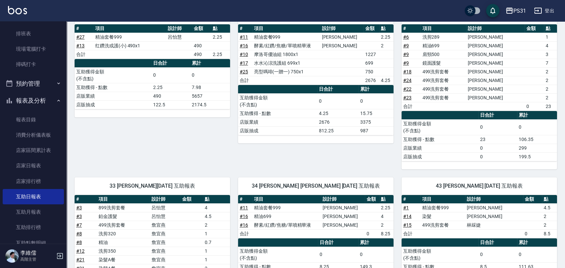
scroll to position [105, 0]
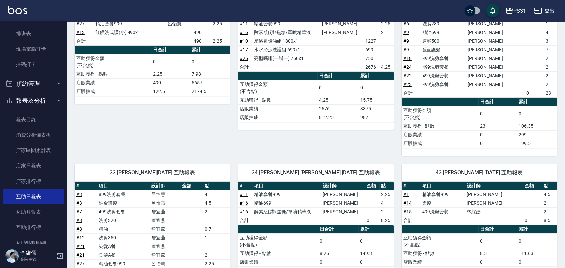
drag, startPoint x: 269, startPoint y: 94, endPoint x: 265, endPoint y: 92, distance: 4.3
drag, startPoint x: 265, startPoint y: 92, endPoint x: 221, endPoint y: 93, distance: 43.9
click at [221, 93] on td "2174.5" at bounding box center [210, 91] width 40 height 9
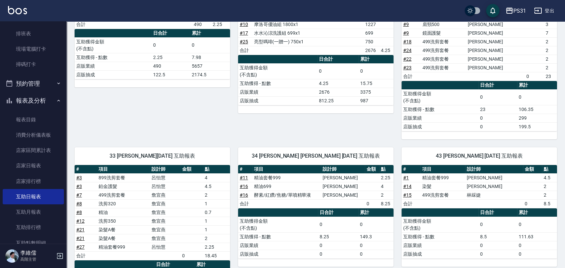
scroll to position [31, 0]
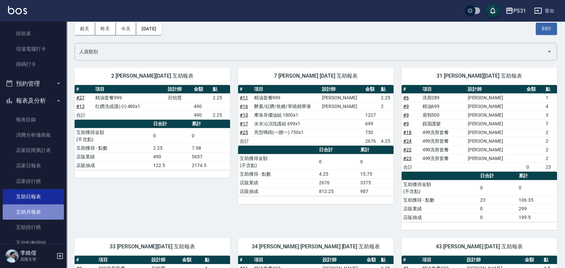
click at [45, 212] on link "互助月報表" at bounding box center [33, 211] width 61 height 15
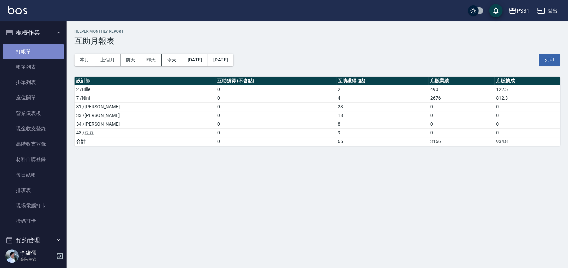
click at [40, 52] on link "打帳單" at bounding box center [33, 51] width 61 height 15
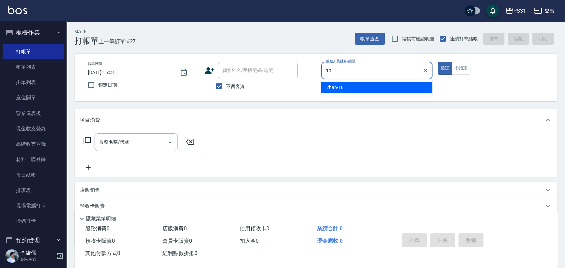
type input "10"
type button "true"
type input "Zhan-10"
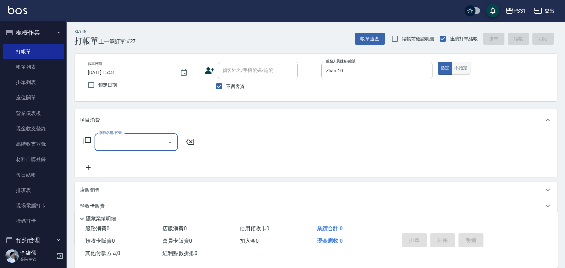
click at [464, 70] on button "不指定" at bounding box center [461, 68] width 19 height 13
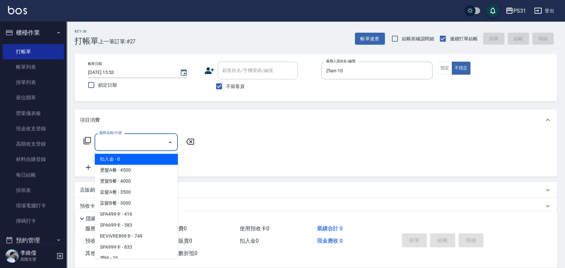
click at [146, 145] on input "服務名稱/代號" at bounding box center [131, 142] width 67 height 12
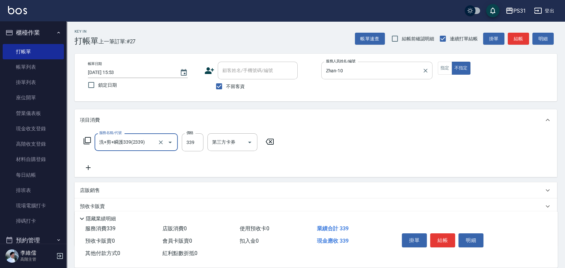
type input "洗+剪+瞬護339(2339)"
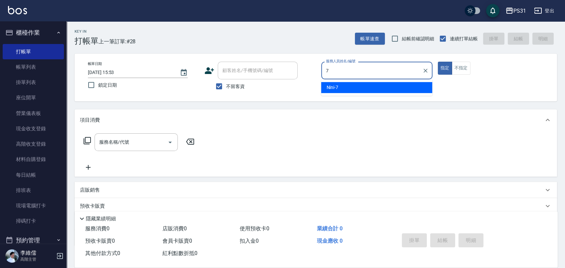
type input "Nini-7"
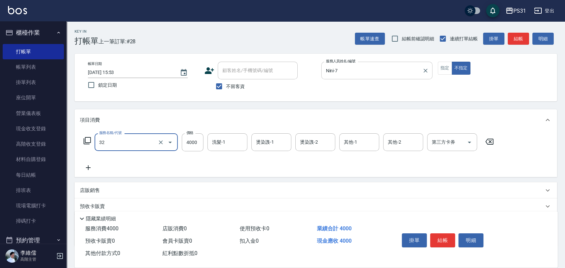
type input "燙髮B餐(32)"
type input "2899"
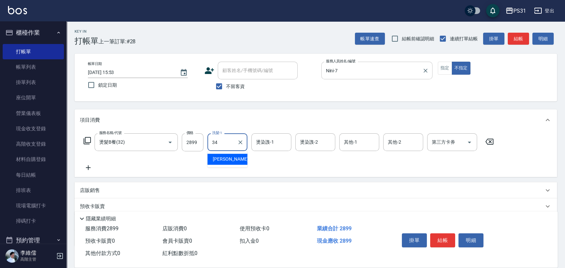
type input "[PERSON_NAME]-34"
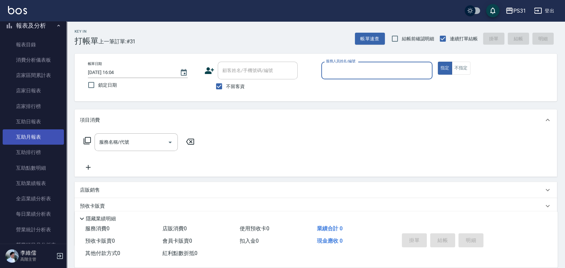
scroll to position [296, 0]
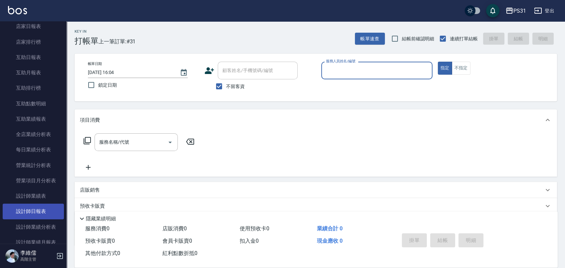
click at [33, 208] on link "設計師日報表" at bounding box center [33, 210] width 61 height 15
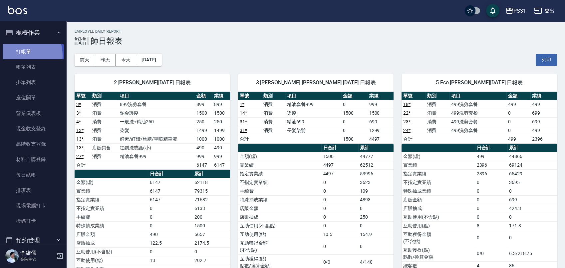
click at [17, 55] on link "打帳單" at bounding box center [33, 51] width 61 height 15
